Goal: Transaction & Acquisition: Purchase product/service

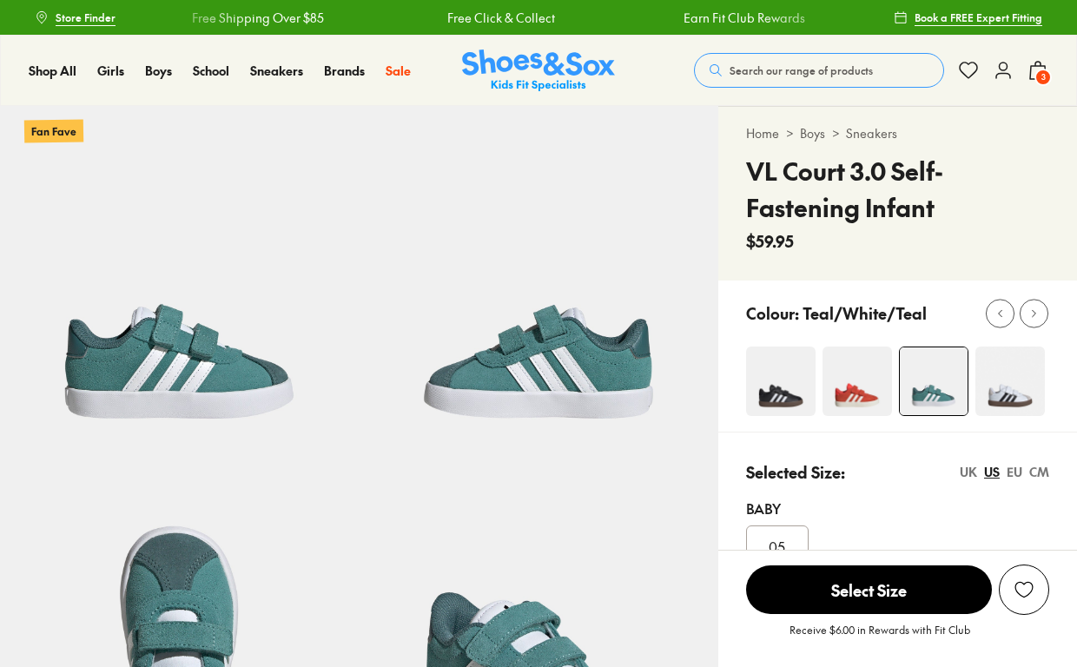
select select "*"
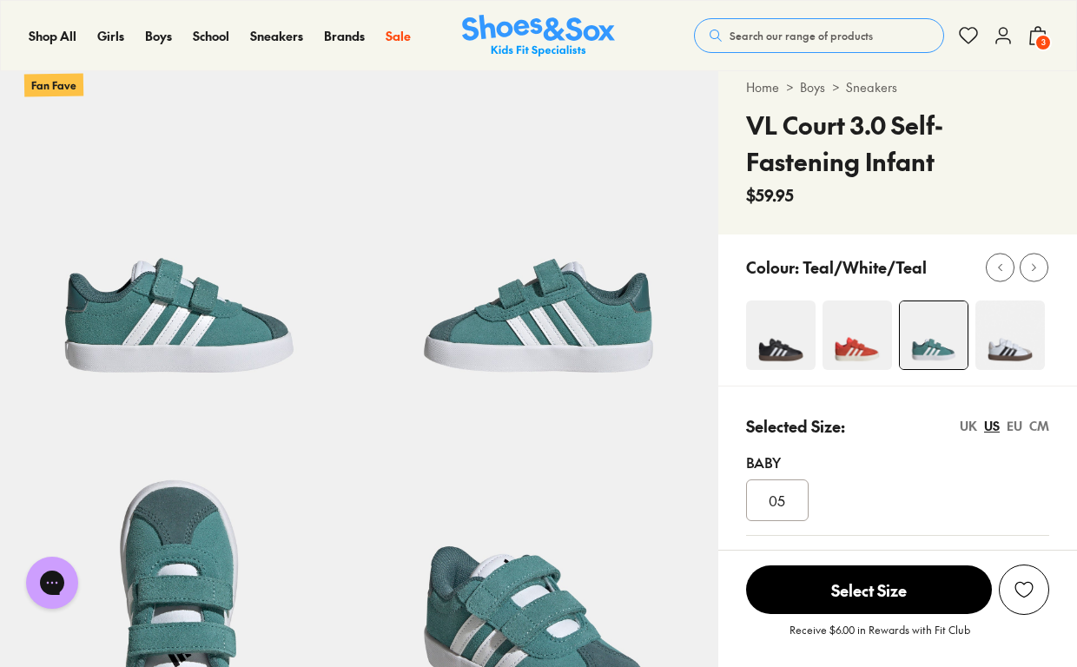
click at [1038, 36] on span "3" at bounding box center [1043, 42] width 17 height 17
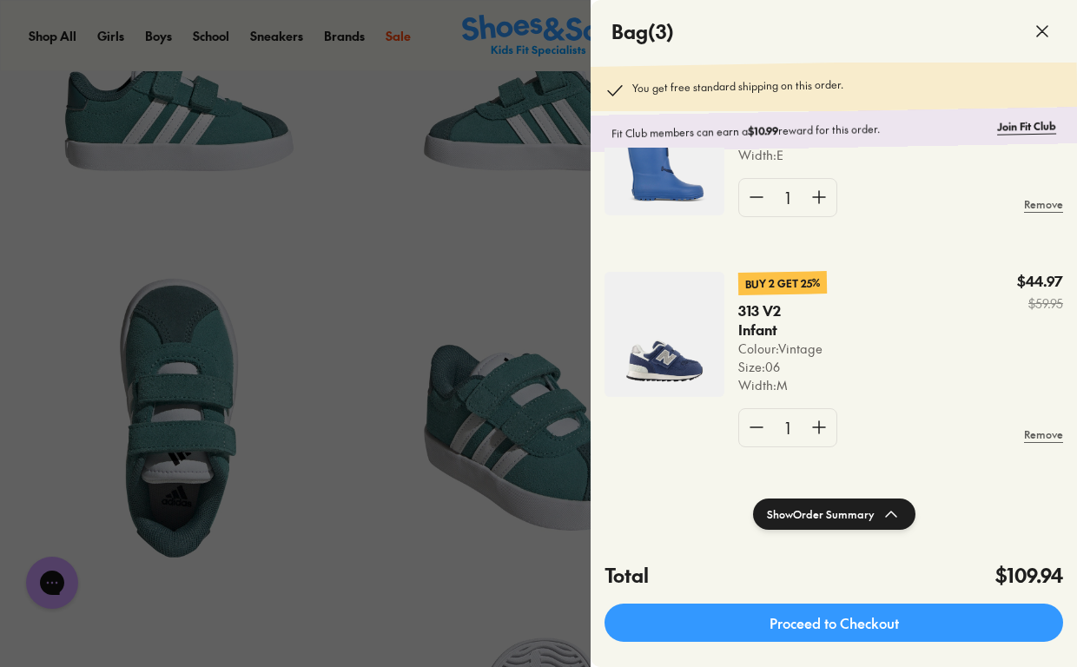
scroll to position [307, 0]
click at [660, 362] on img at bounding box center [665, 334] width 120 height 125
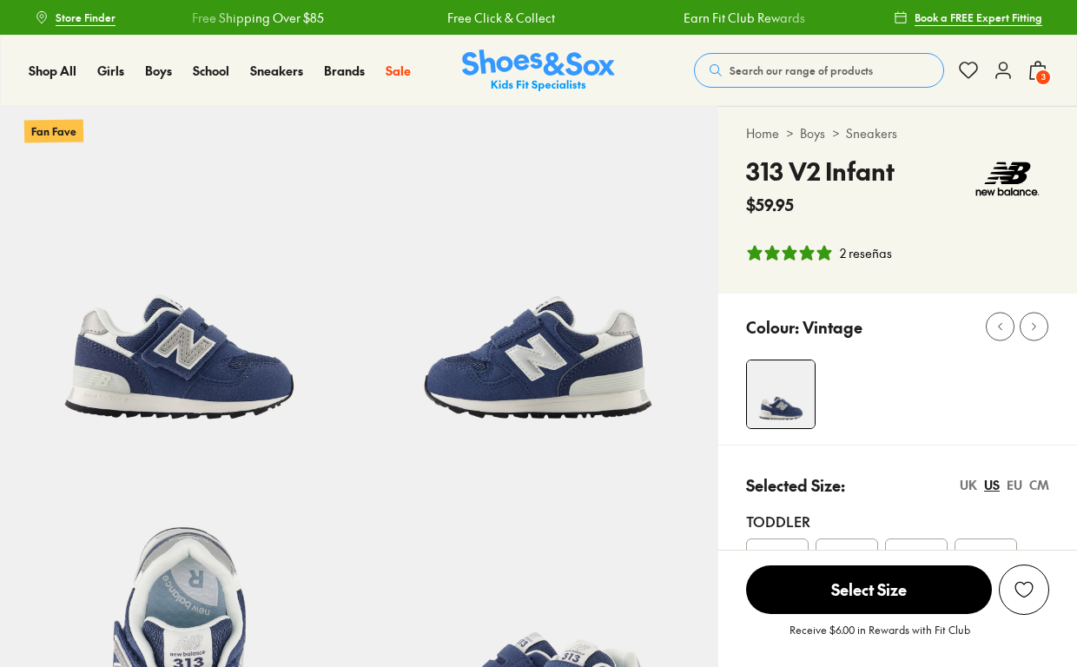
select select "*"
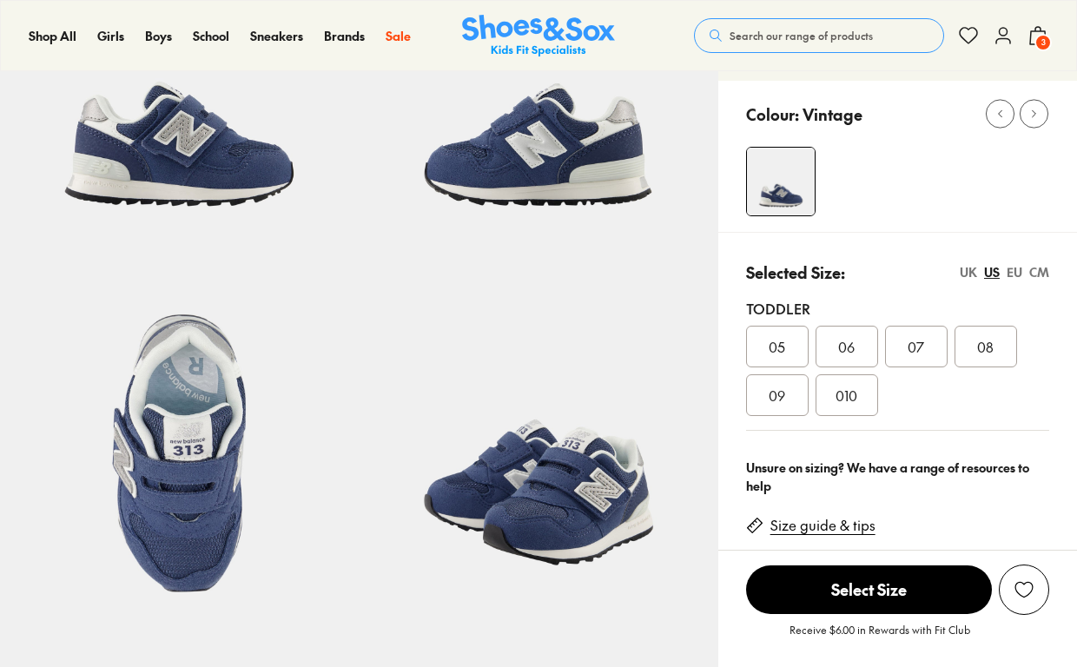
click at [1044, 273] on div "CM" at bounding box center [1040, 272] width 20 height 18
click at [919, 354] on span "14" at bounding box center [916, 346] width 13 height 21
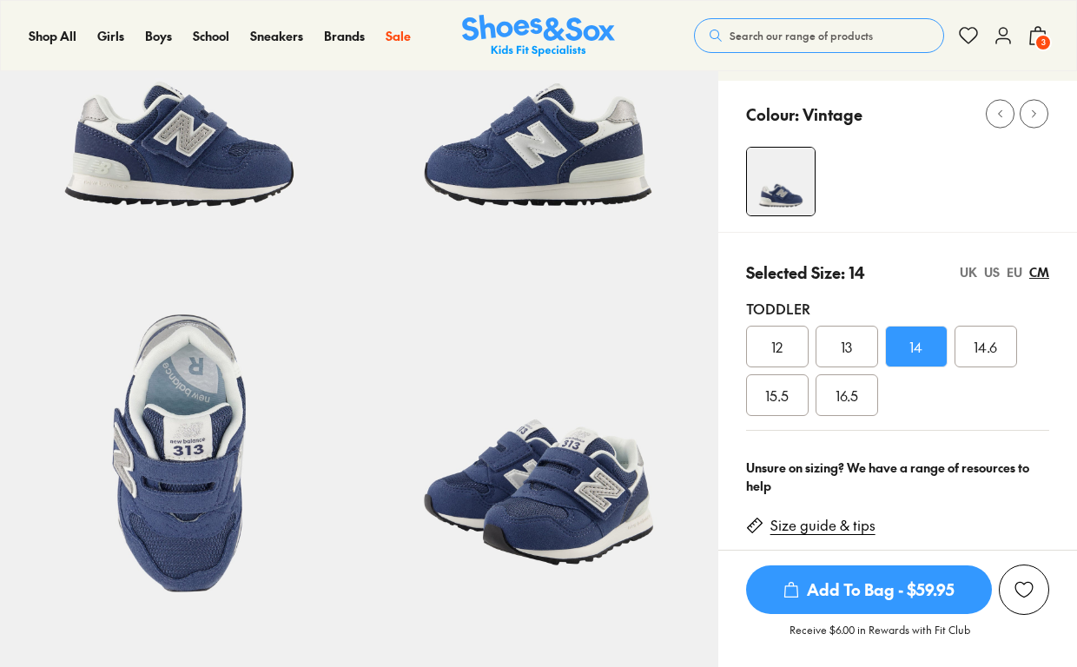
click at [995, 268] on div "US" at bounding box center [992, 272] width 16 height 18
click at [871, 399] on div "010" at bounding box center [847, 395] width 63 height 42
click at [1037, 274] on div "CM" at bounding box center [1040, 272] width 20 height 18
click at [990, 275] on div "US" at bounding box center [992, 272] width 16 height 18
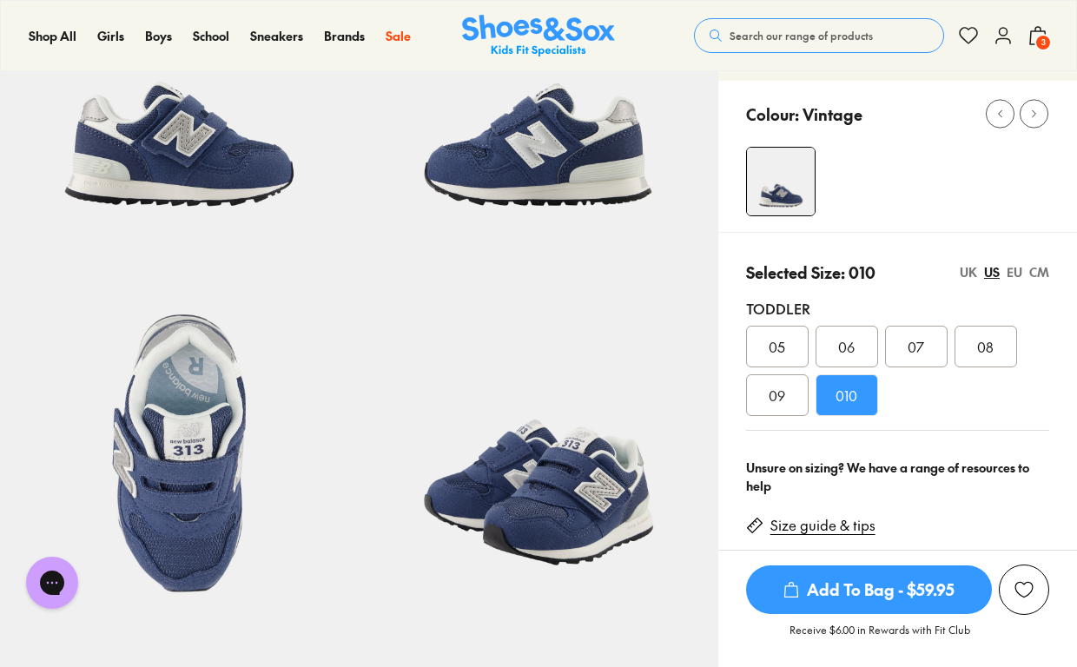
click at [922, 331] on div "07" at bounding box center [916, 347] width 63 height 42
click at [1043, 42] on span "3" at bounding box center [1043, 42] width 17 height 17
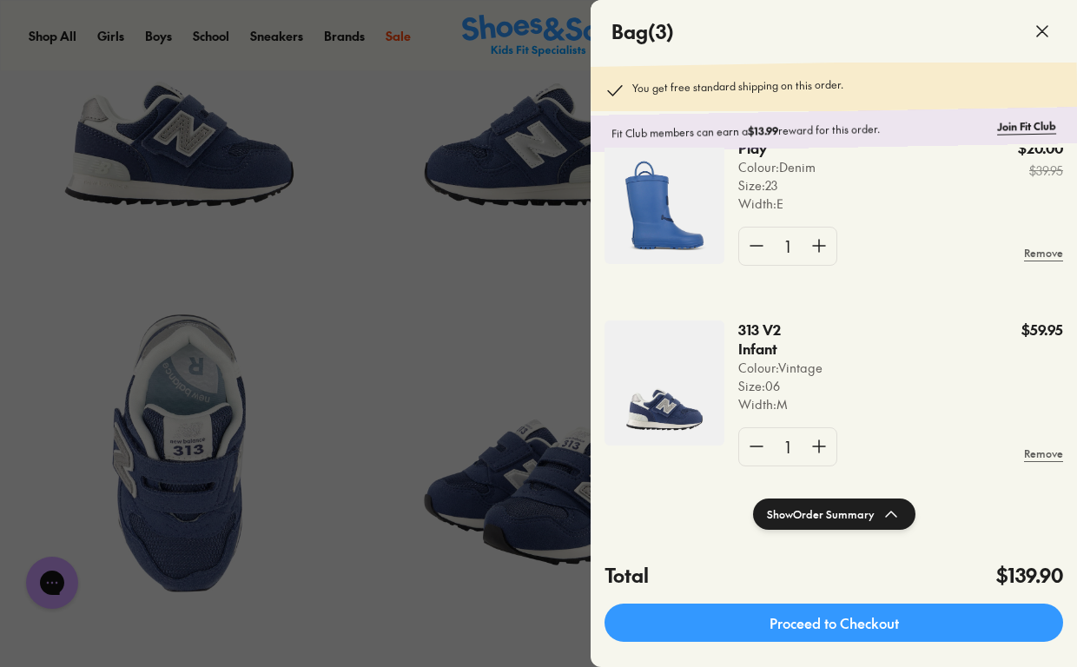
scroll to position [224, 0]
click at [497, 341] on div at bounding box center [538, 333] width 1077 height 667
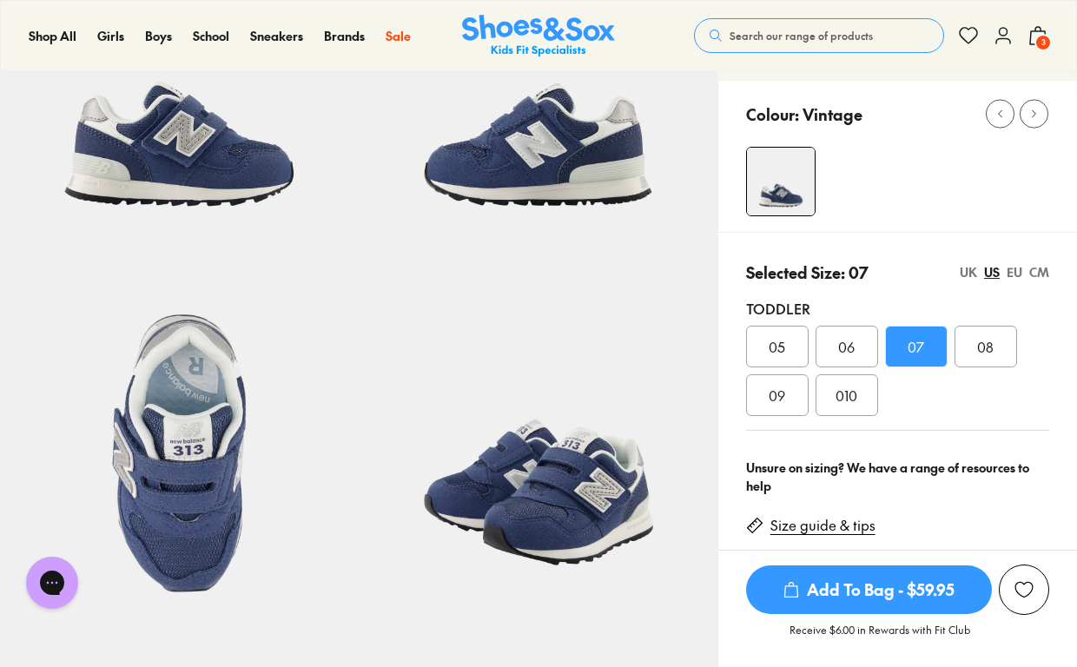
click at [849, 345] on span "06" at bounding box center [846, 346] width 17 height 21
click at [1040, 275] on div "CM" at bounding box center [1040, 272] width 20 height 18
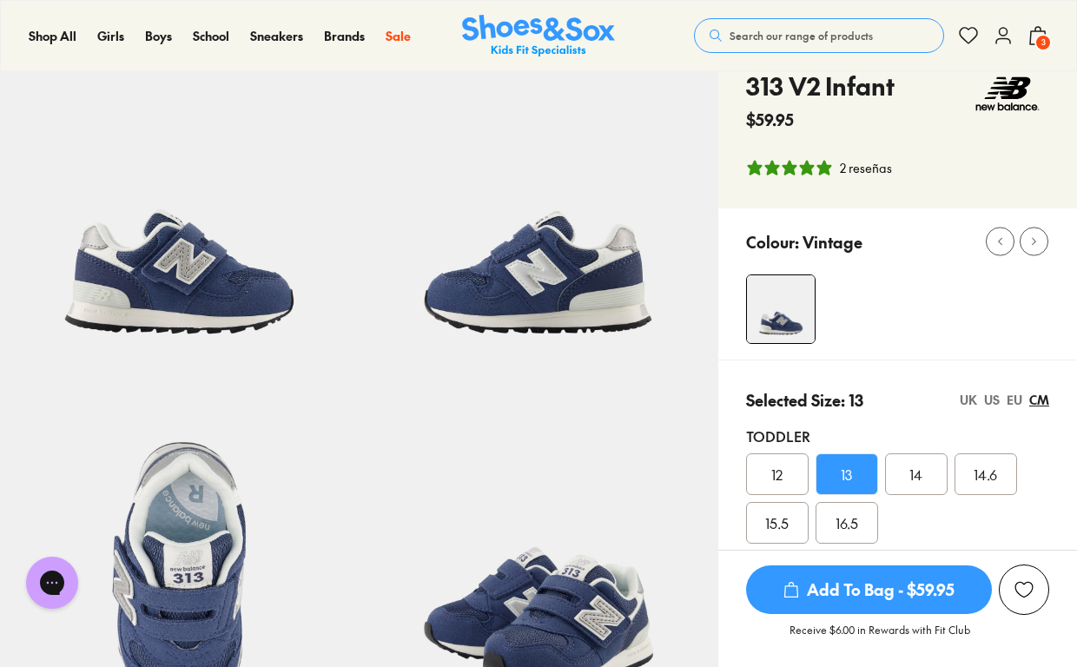
scroll to position [75, 0]
